Goal: Task Accomplishment & Management: Manage account settings

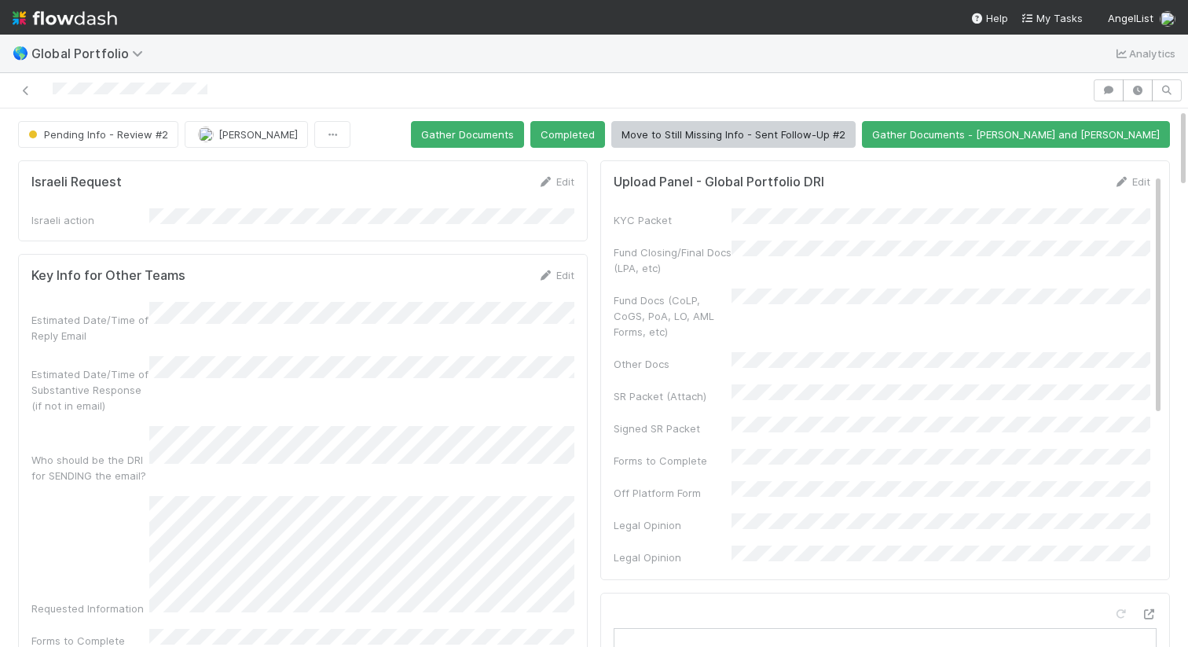
click at [229, 89] on div at bounding box center [546, 90] width 1080 height 22
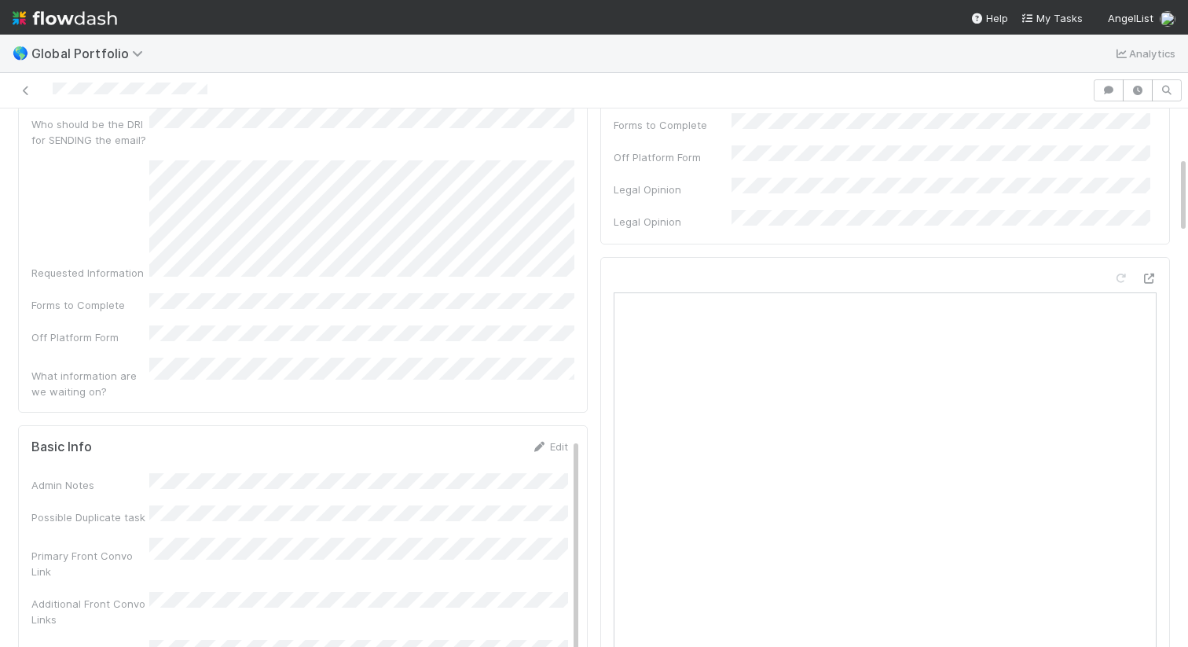
scroll to position [339, 0]
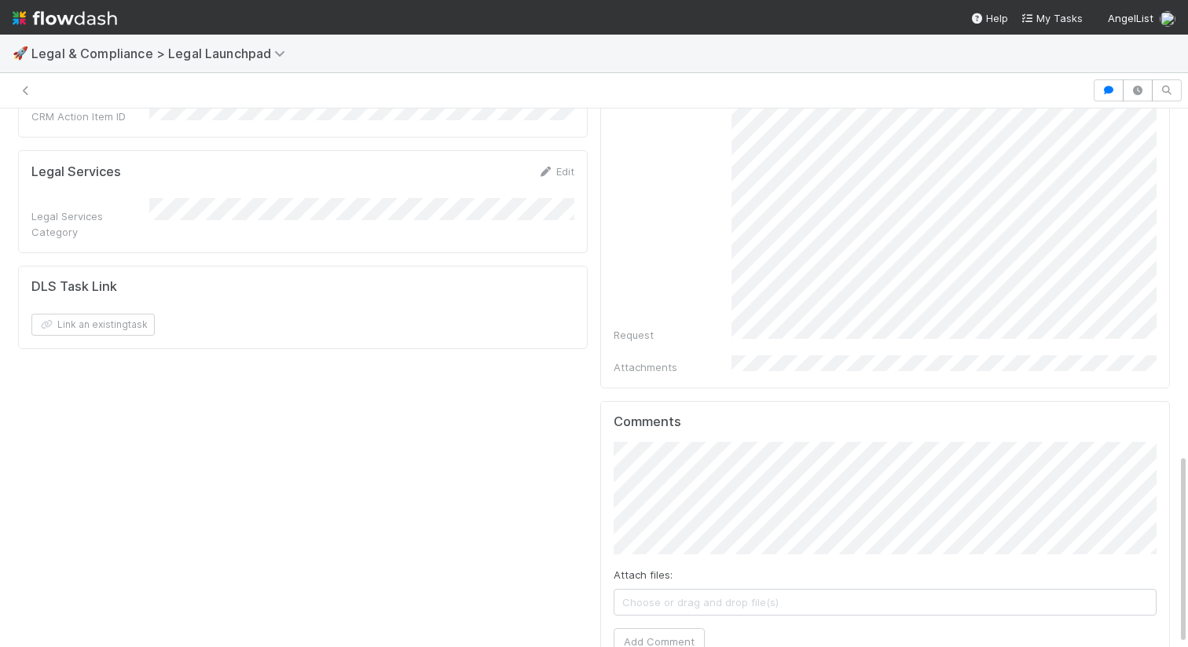
scroll to position [605, 0]
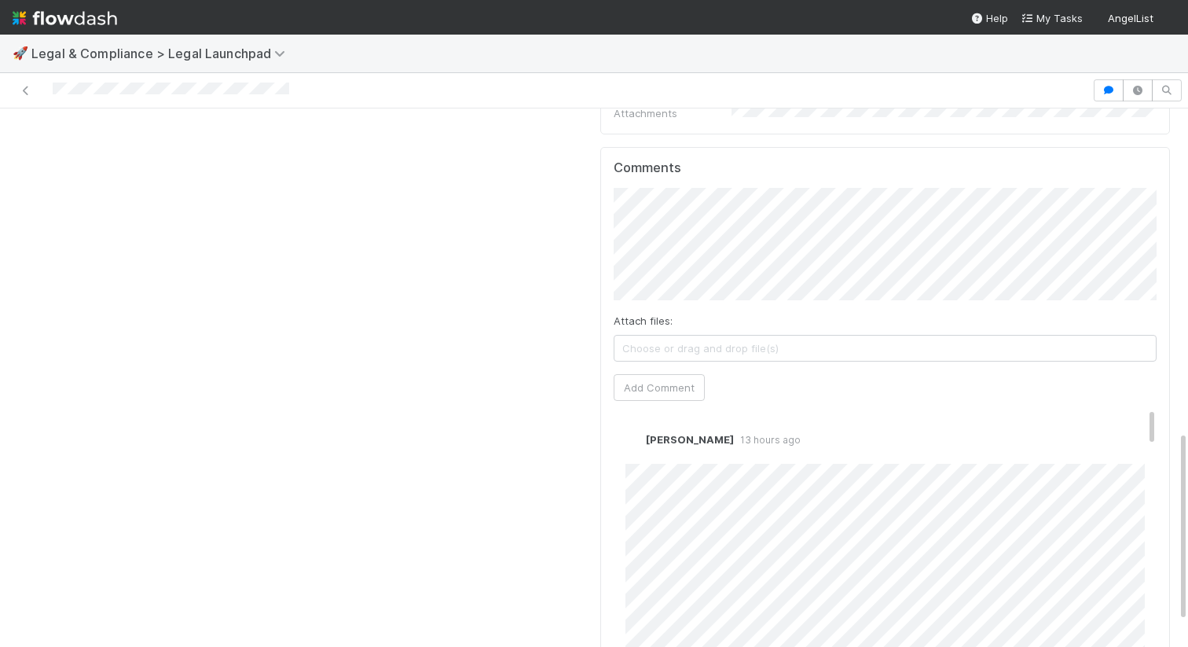
scroll to position [911, 0]
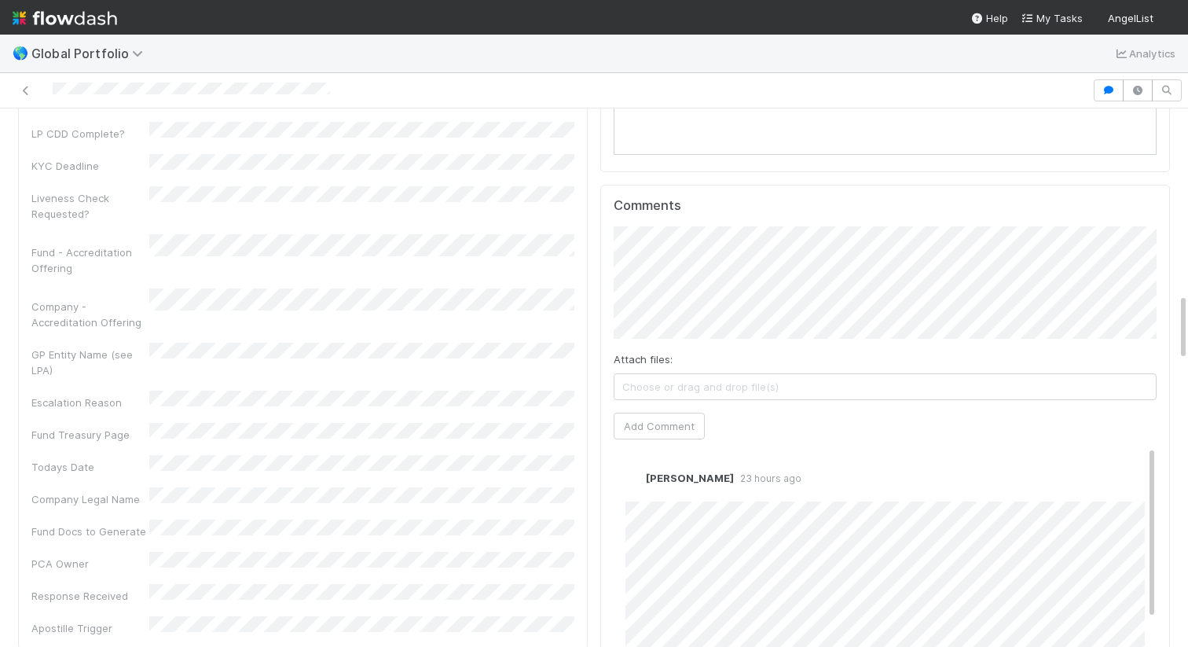
scroll to position [1533, 0]
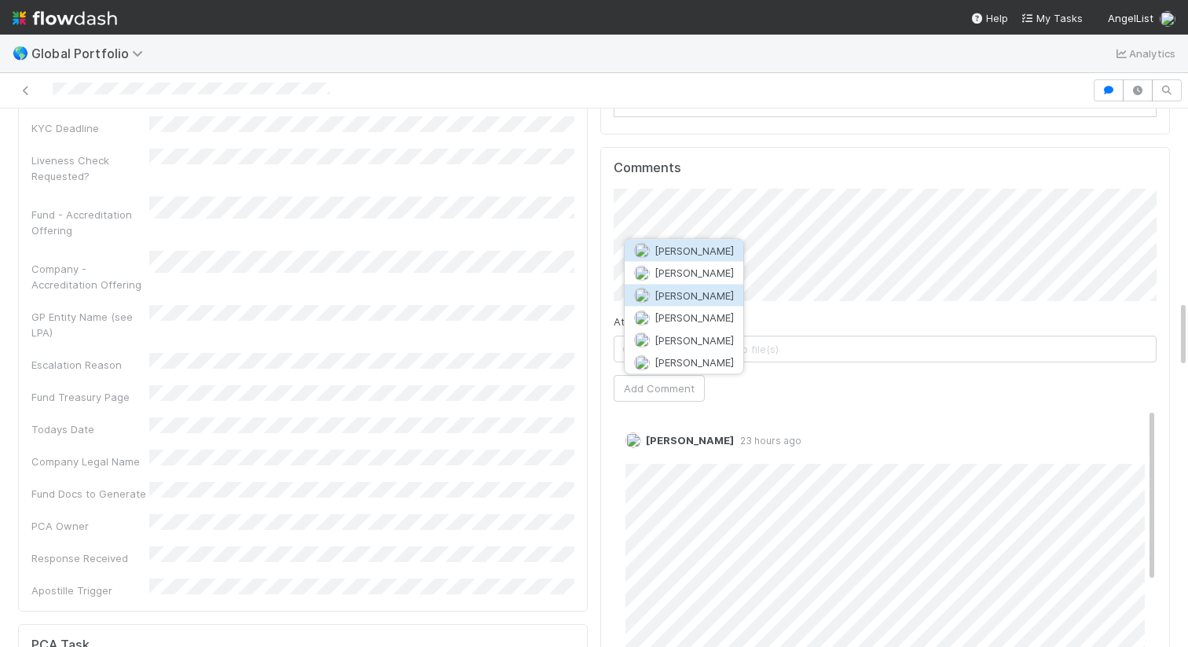
click at [718, 290] on span "Emmett Carrier" at bounding box center [694, 294] width 79 height 13
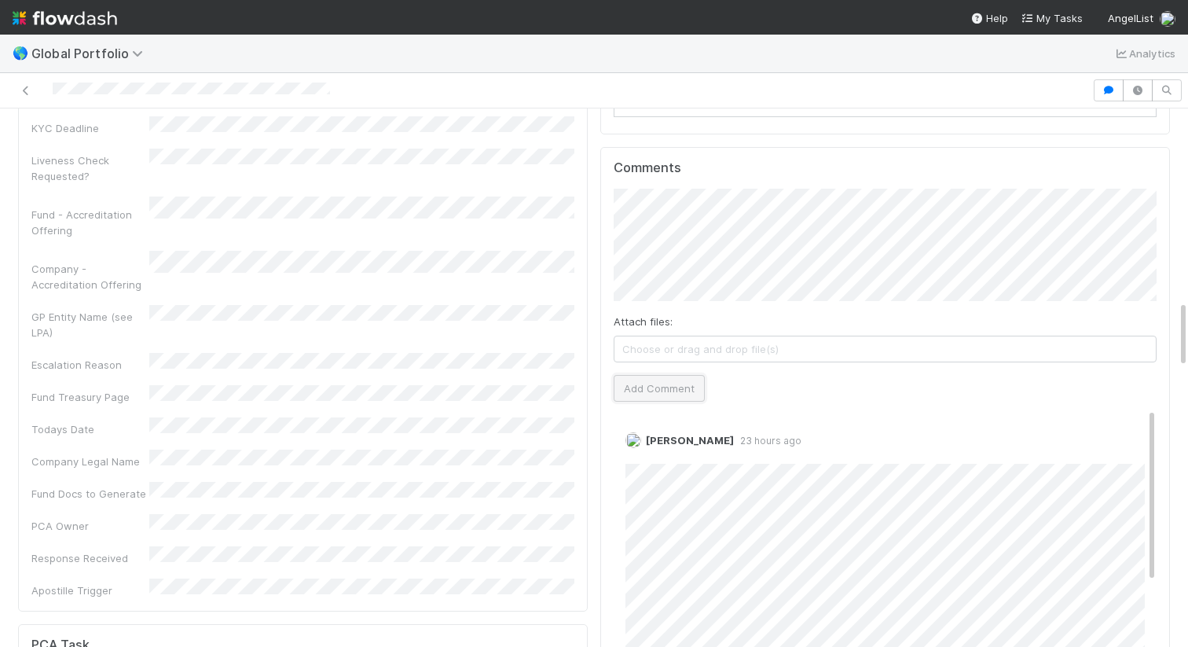
click at [667, 391] on button "Add Comment" at bounding box center [659, 388] width 91 height 27
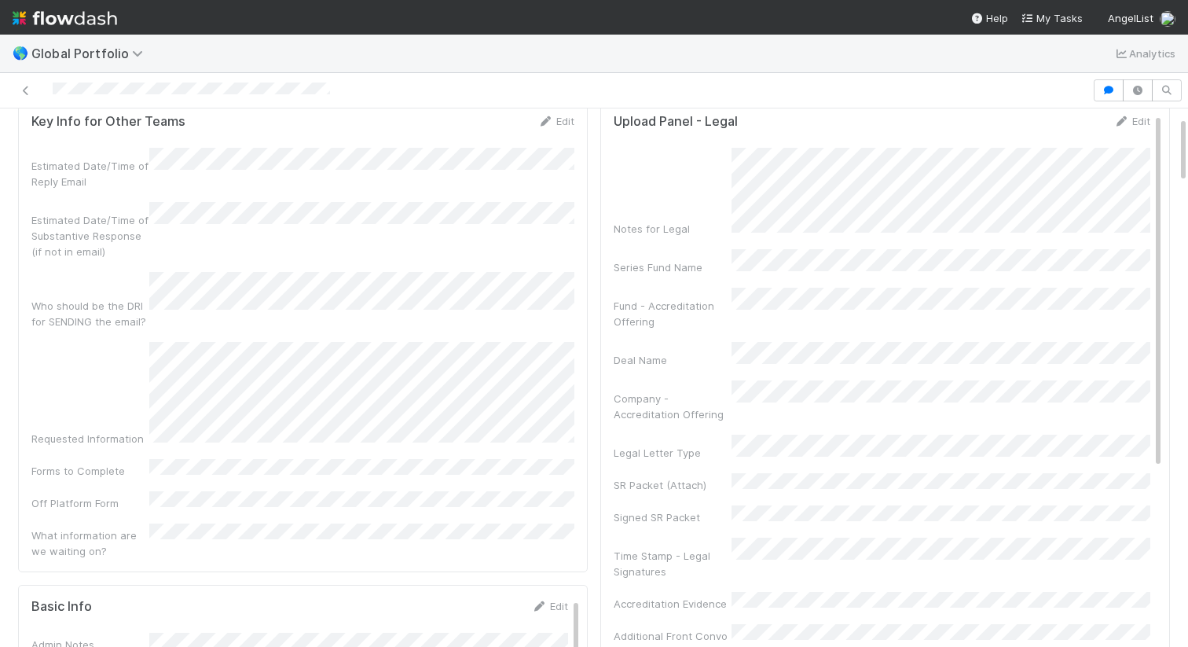
scroll to position [0, 0]
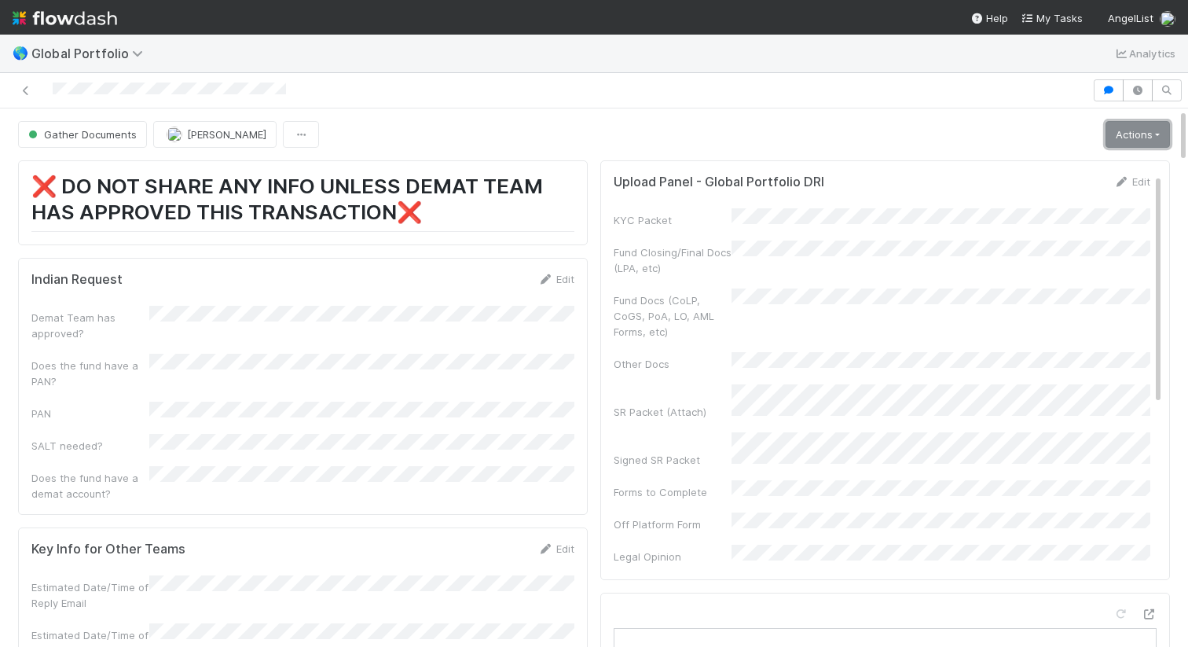
click at [1140, 125] on link "Actions" at bounding box center [1138, 134] width 64 height 27
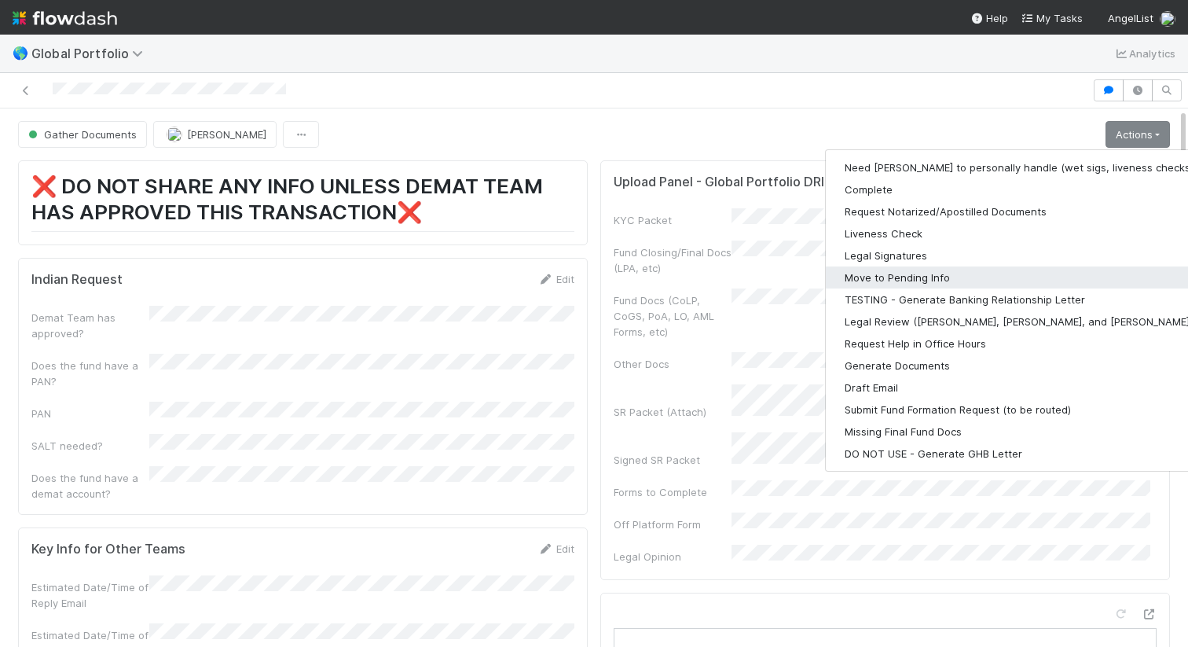
click at [946, 274] on button "Move to Pending Info" at bounding box center [1030, 277] width 409 height 22
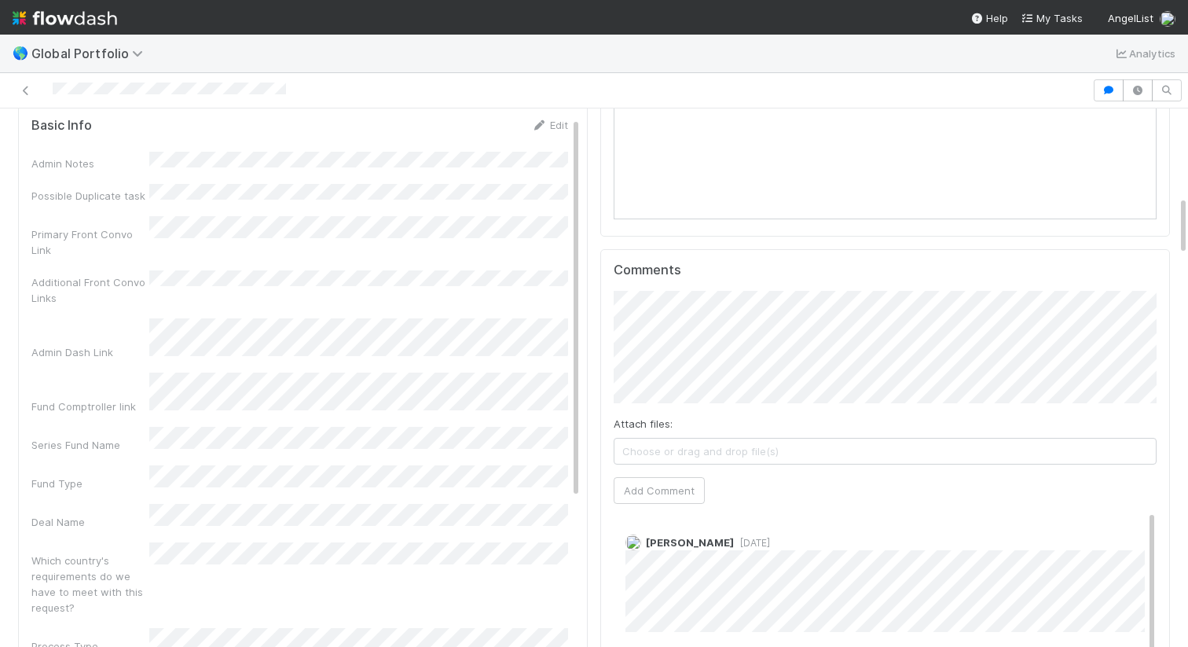
scroll to position [882, 0]
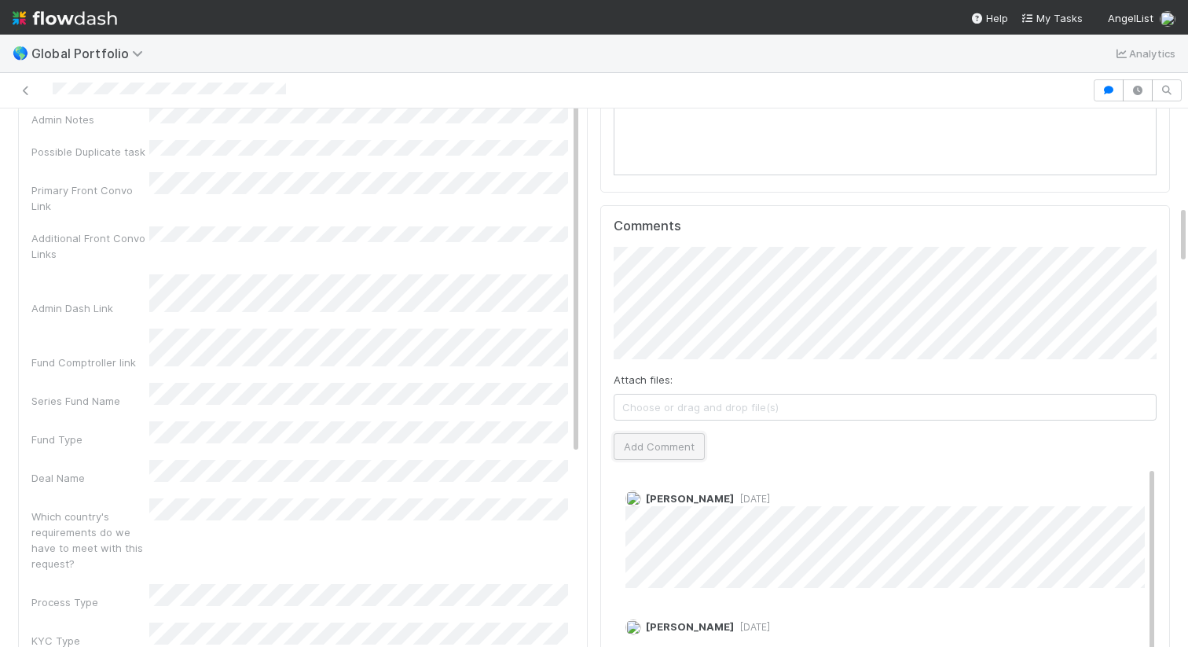
click at [641, 440] on button "Add Comment" at bounding box center [659, 446] width 91 height 27
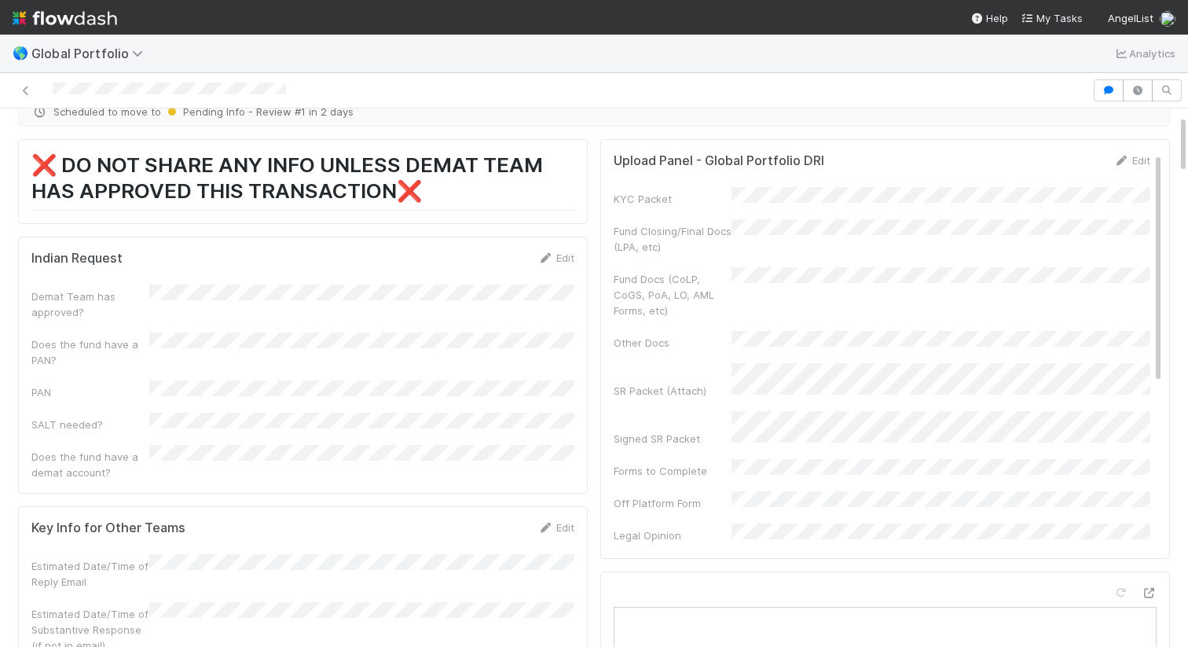
scroll to position [0, 0]
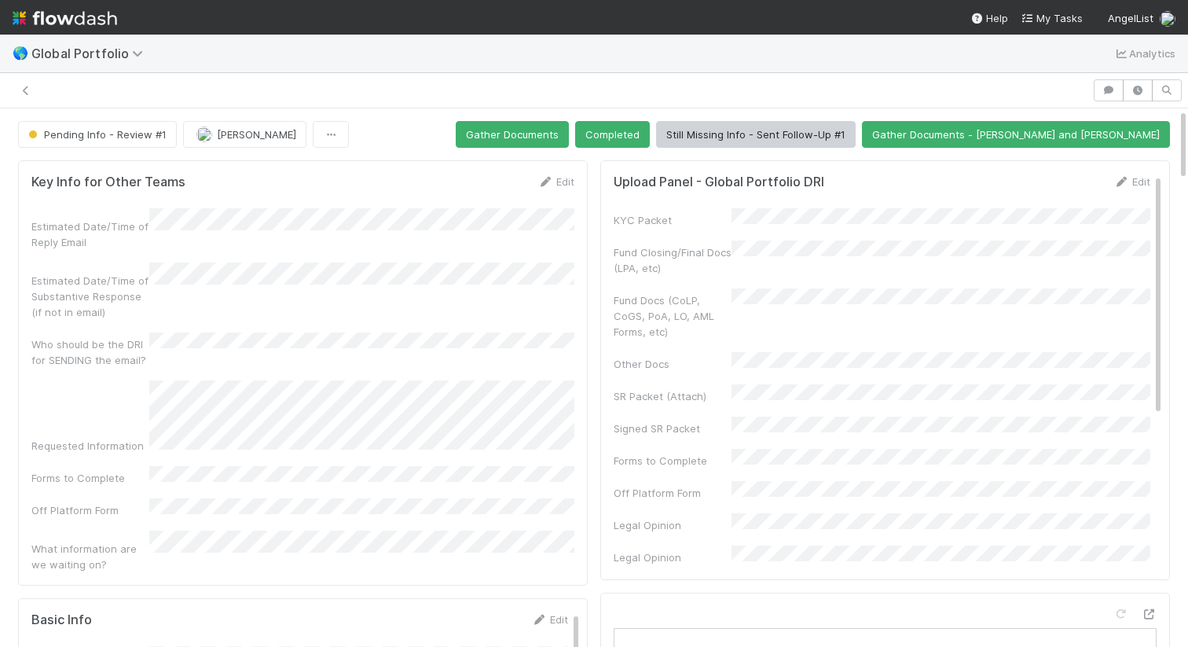
scroll to position [319, 543]
